Goal: Find specific page/section

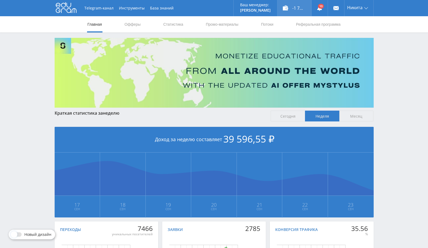
click at [295, 9] on div "-1 754,00 ₽" at bounding box center [294, 8] width 34 height 16
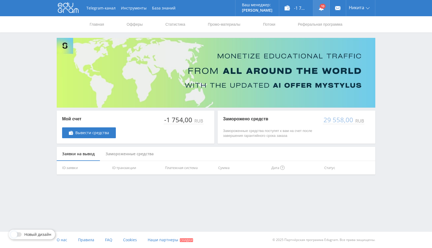
click at [320, 8] on icon at bounding box center [321, 7] width 5 height 5
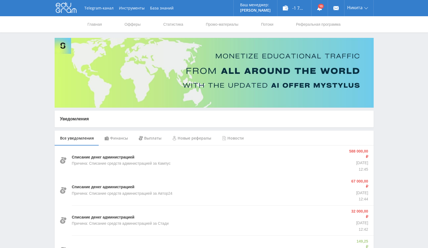
scroll to position [90, 0]
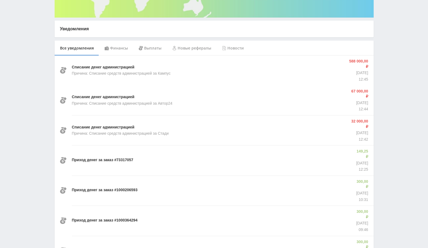
click at [116, 47] on div "Финансы" at bounding box center [116, 48] width 34 height 15
